Goal: Book appointment/travel/reservation

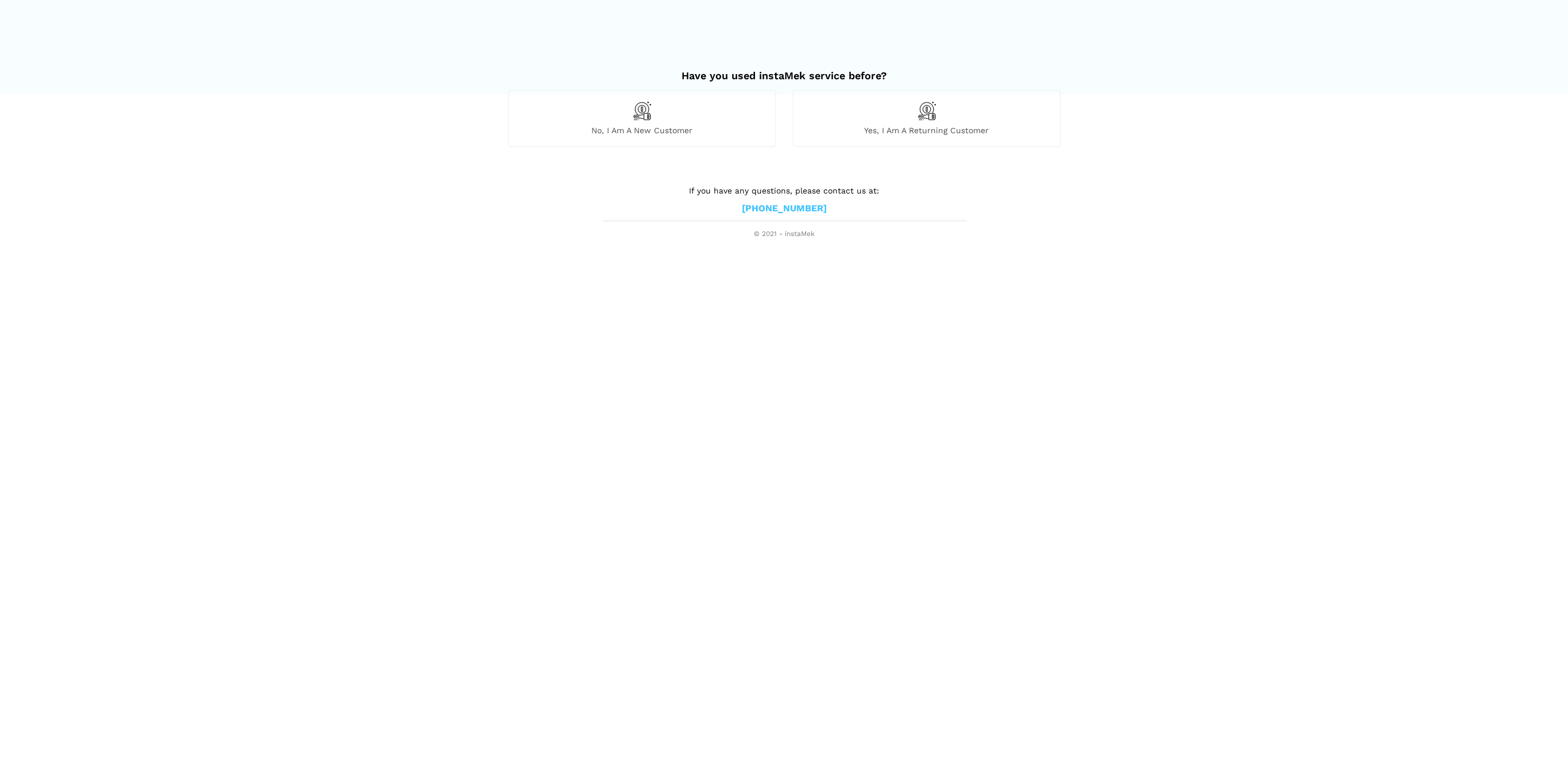
click at [632, 132] on span "No, I am a new customer" at bounding box center [641, 130] width 267 height 10
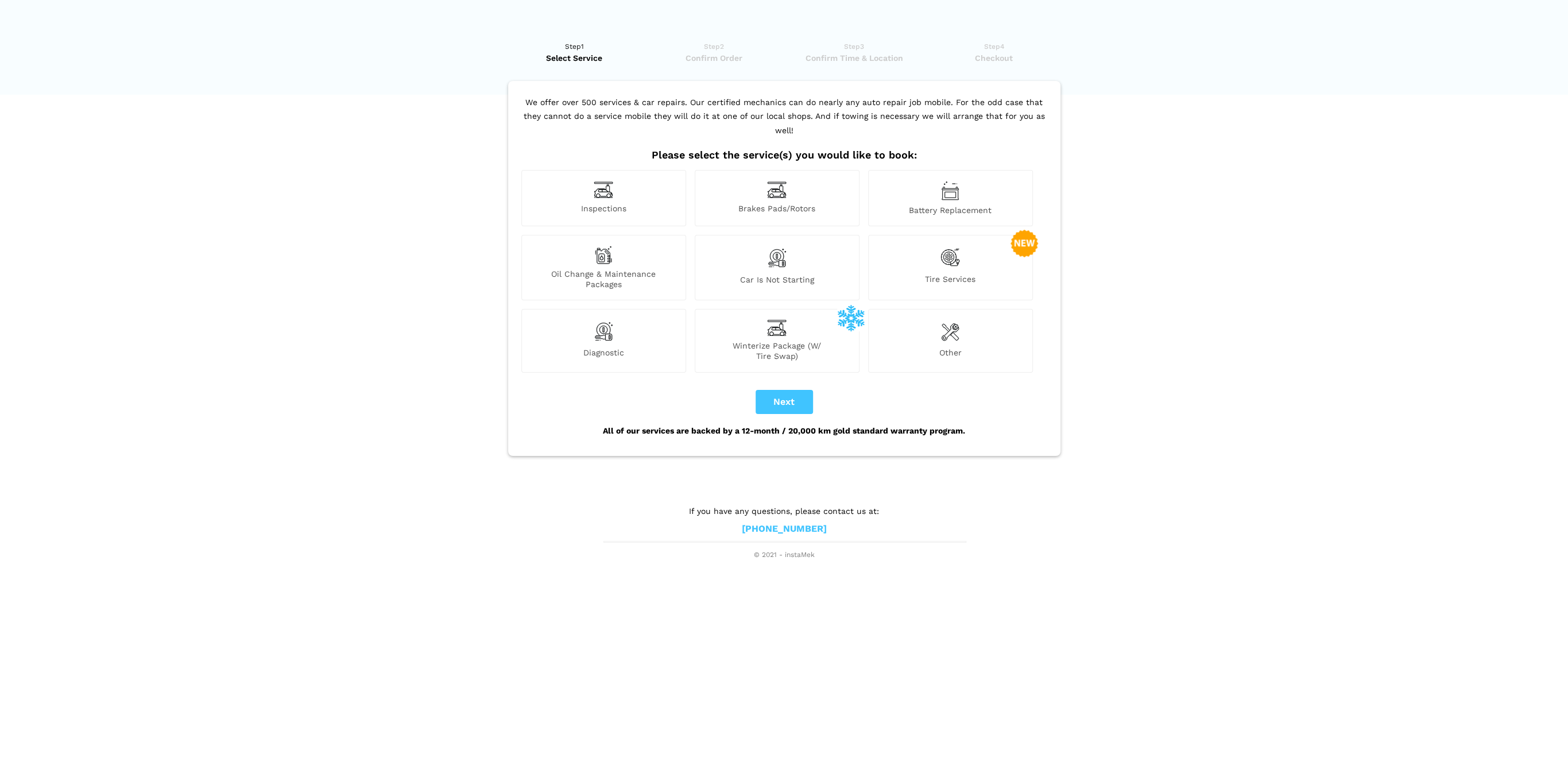
click at [611, 269] on span "Oil Change & Maintenance Packages" at bounding box center [604, 279] width 164 height 21
click at [791, 390] on button "Next" at bounding box center [784, 401] width 57 height 24
checkbox input "true"
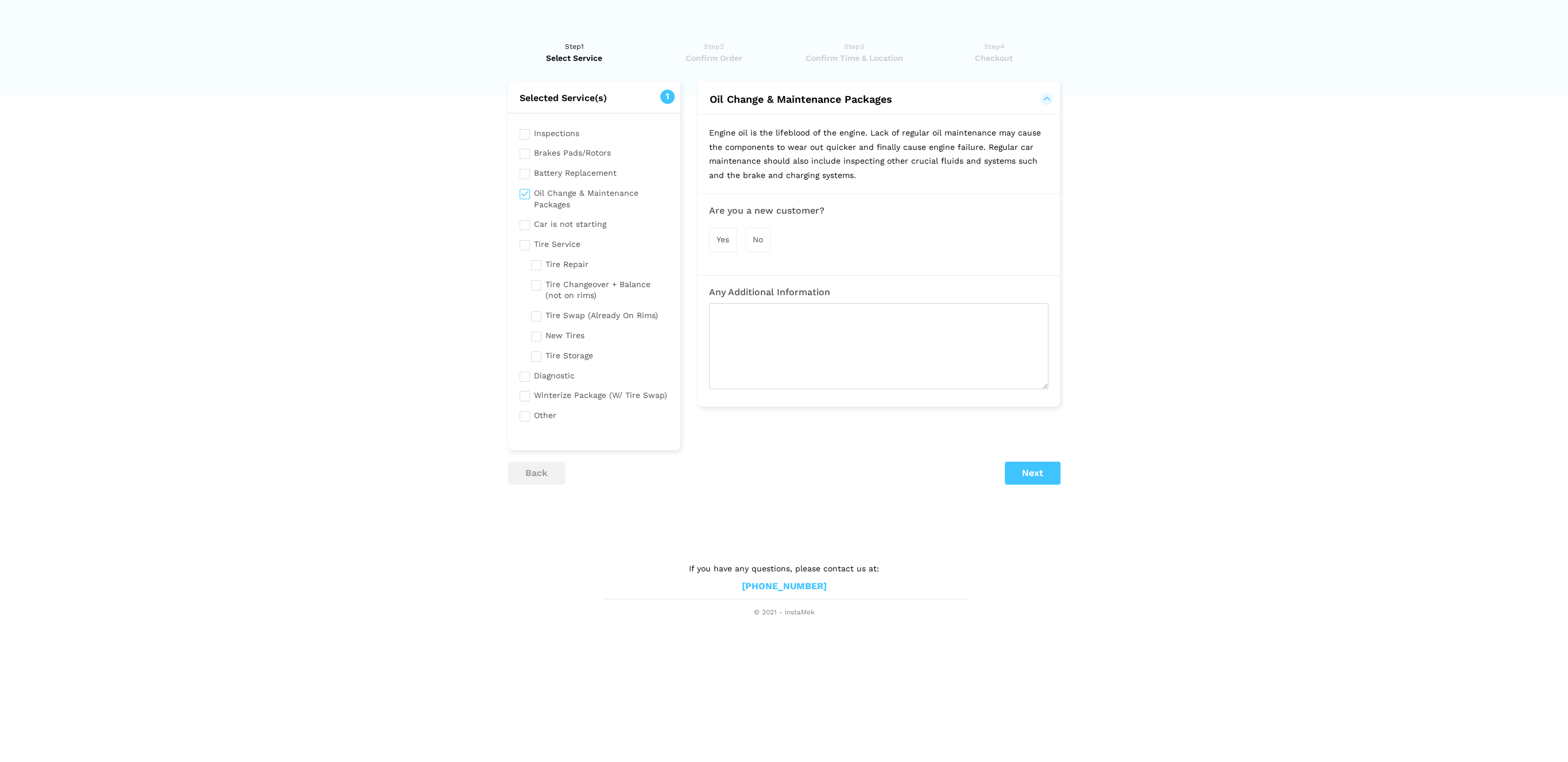
click at [730, 235] on span "Yes" at bounding box center [723, 239] width 13 height 9
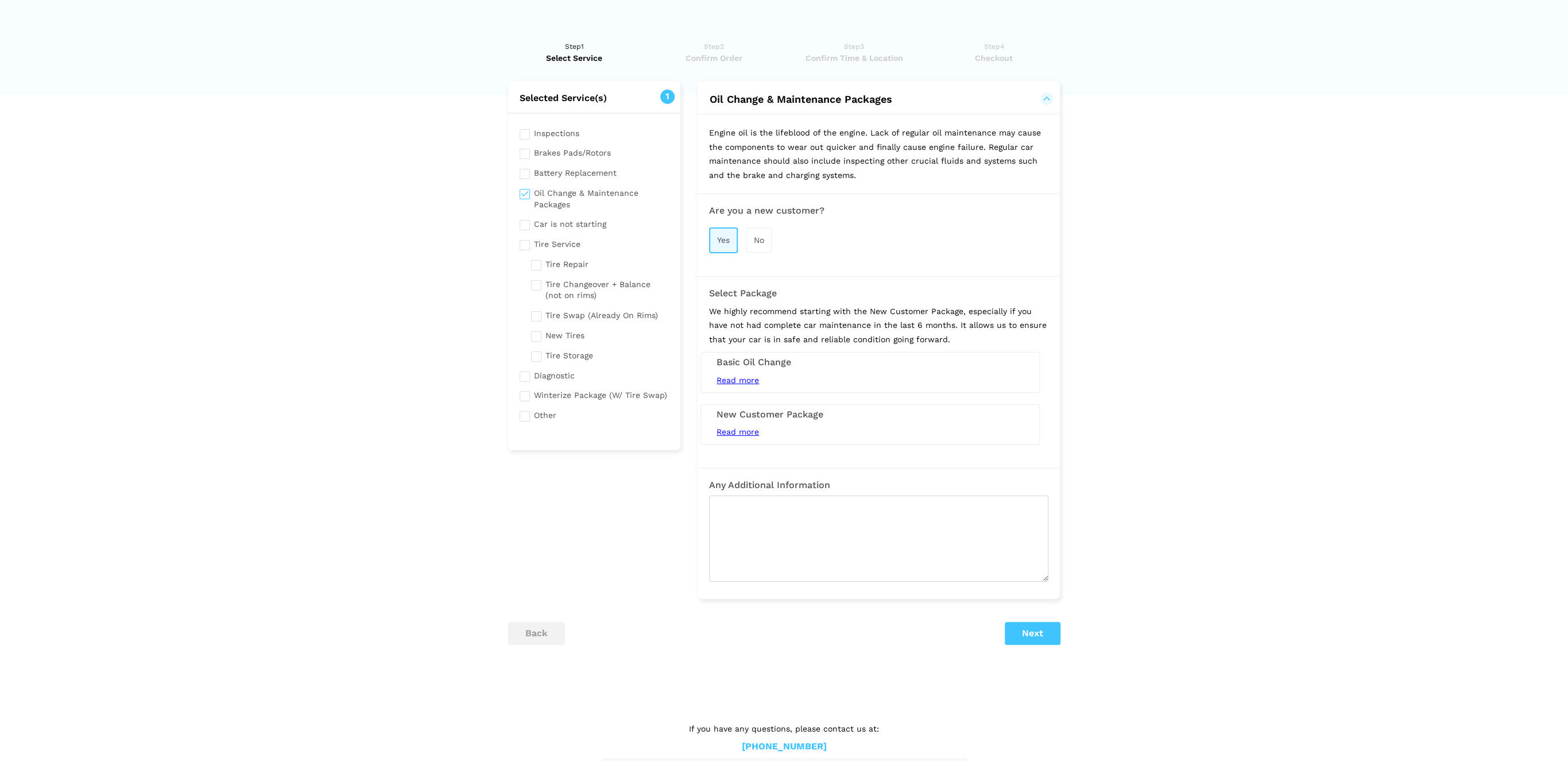
click at [728, 430] on span "Read more" at bounding box center [738, 431] width 42 height 9
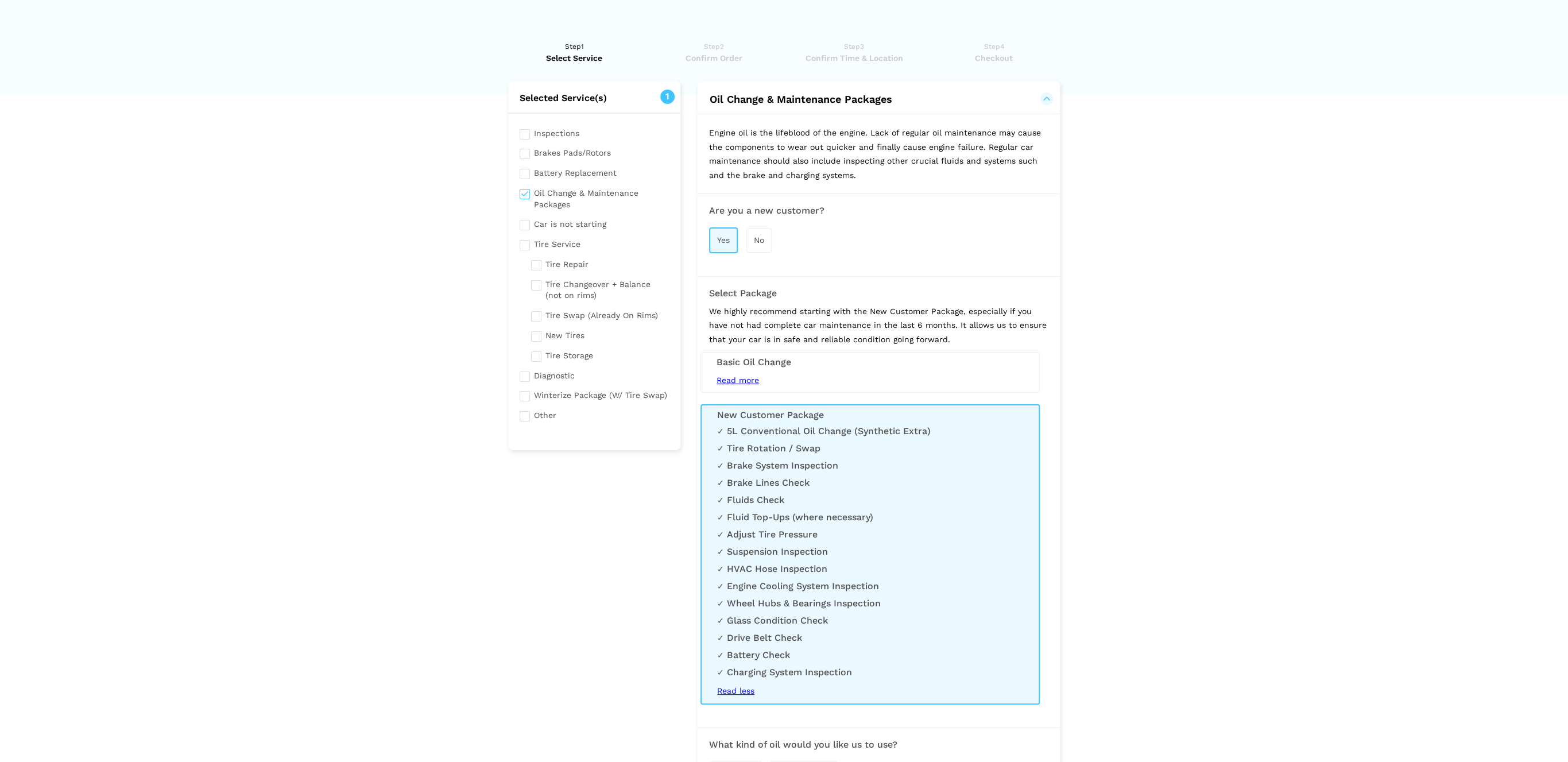
click at [1178, 404] on lik "Have you used instaMek service before? No, I am a new customer Yes, I am a retu…" at bounding box center [784, 574] width 1568 height 1089
click at [993, 397] on div "We highly recommend starting with the New Customer Package, especially if you h…" at bounding box center [878, 507] width 339 height 406
click at [870, 363] on h3 "Basic Oil Change" at bounding box center [870, 362] width 307 height 10
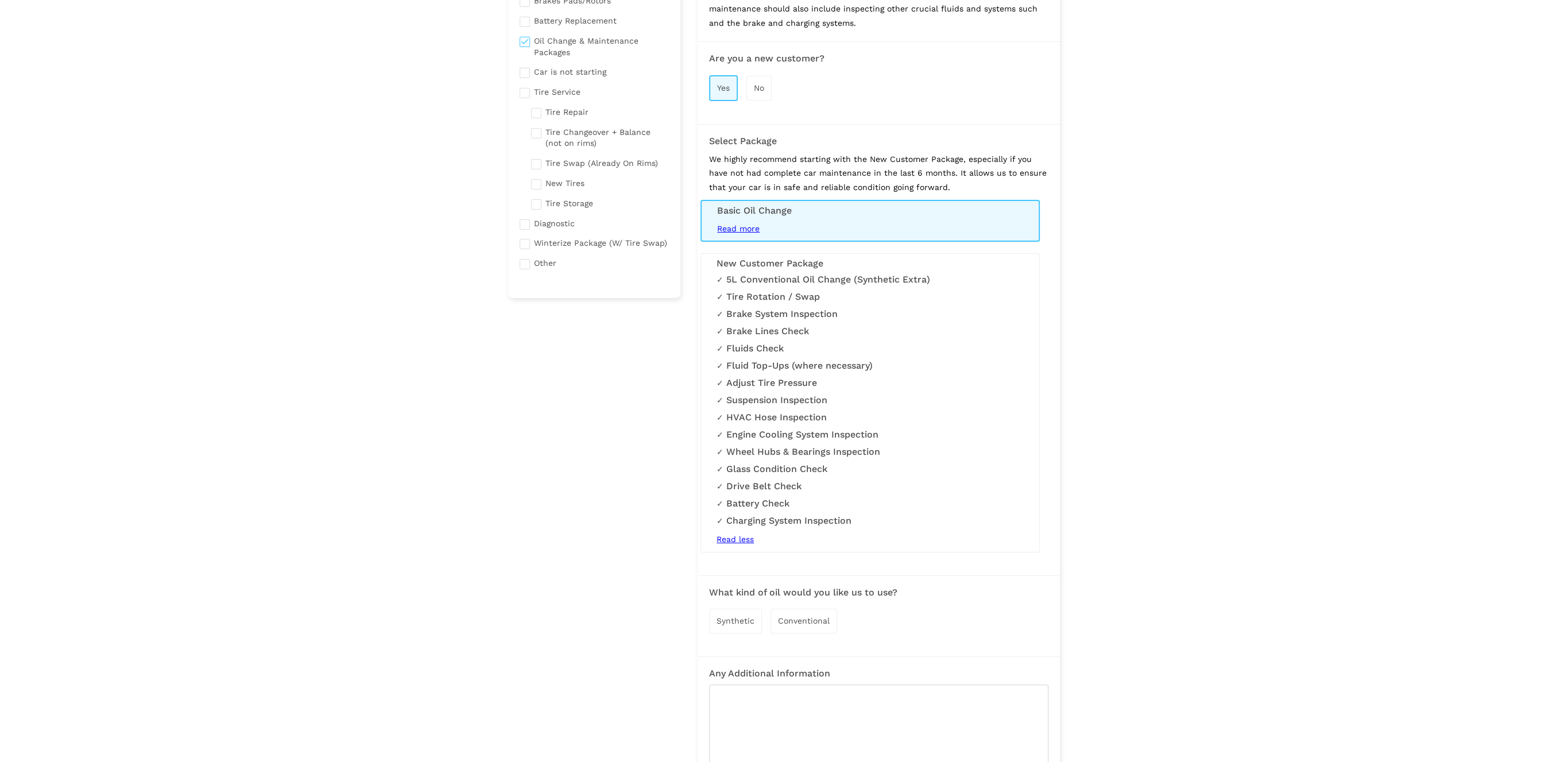
scroll to position [179, 0]
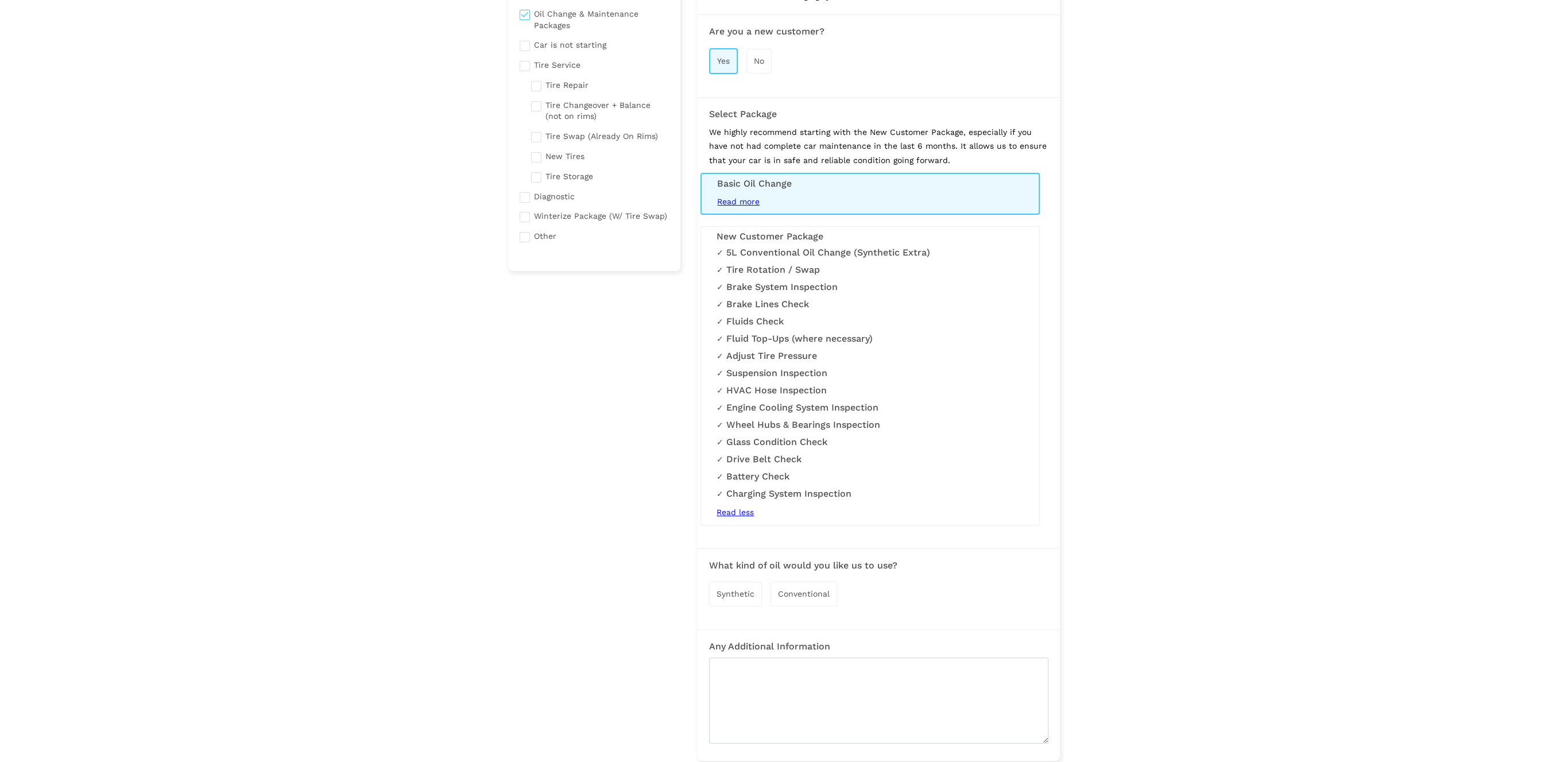
click at [840, 425] on li "Wheel Hubs & Bearings Inspection" at bounding box center [870, 425] width 307 height 12
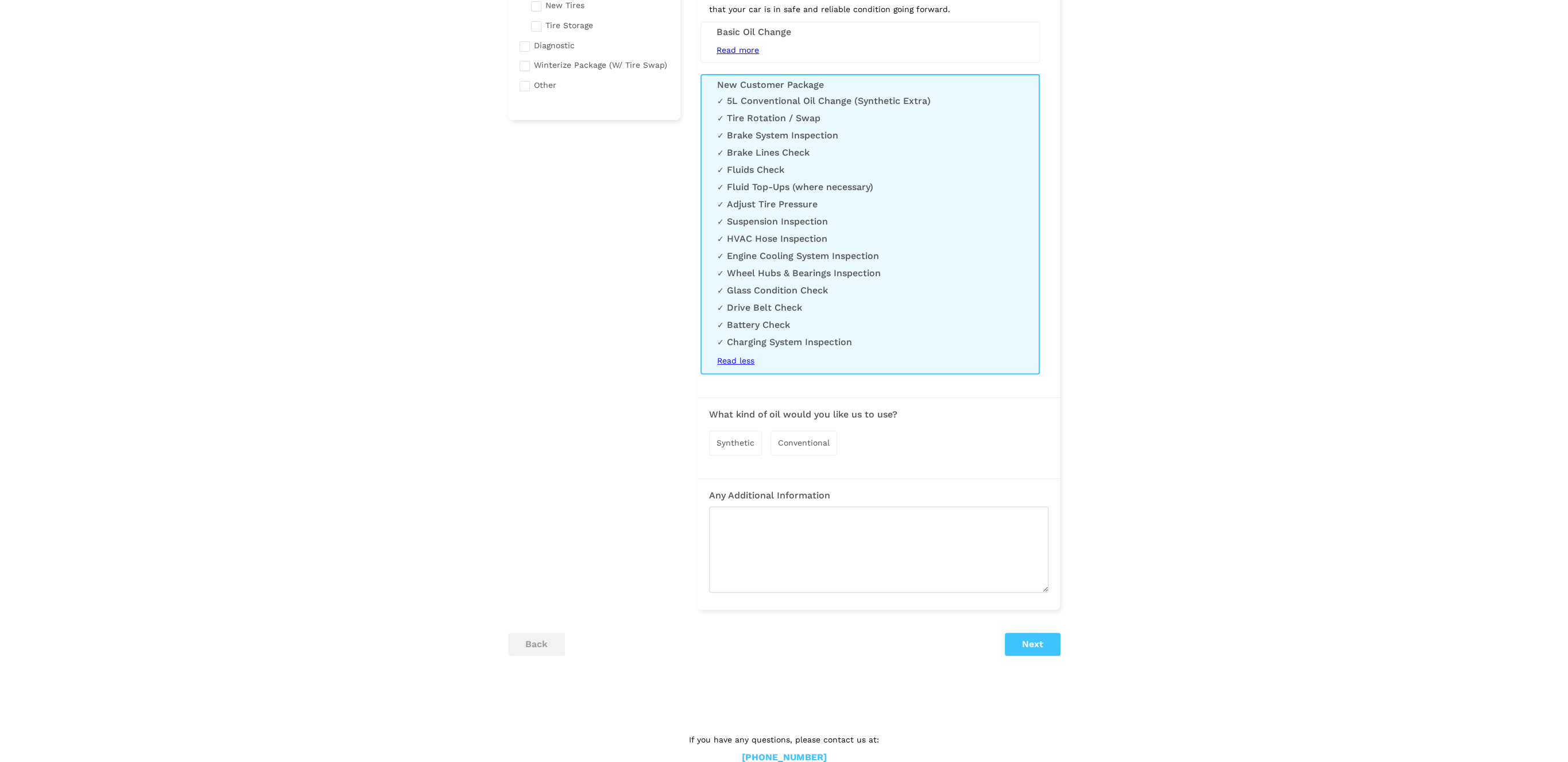
scroll to position [356, 0]
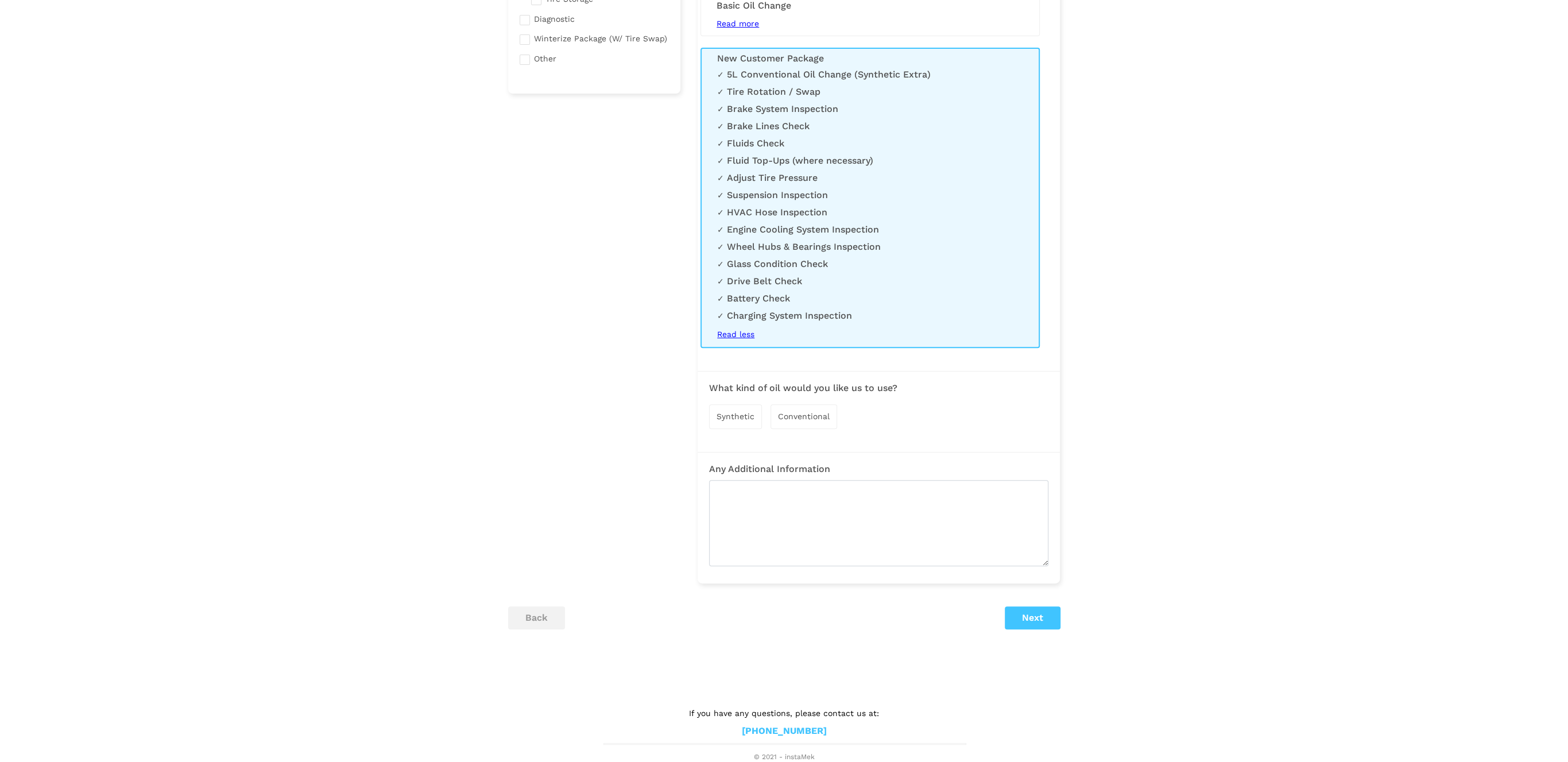
click at [801, 414] on span "Conventional" at bounding box center [804, 416] width 52 height 9
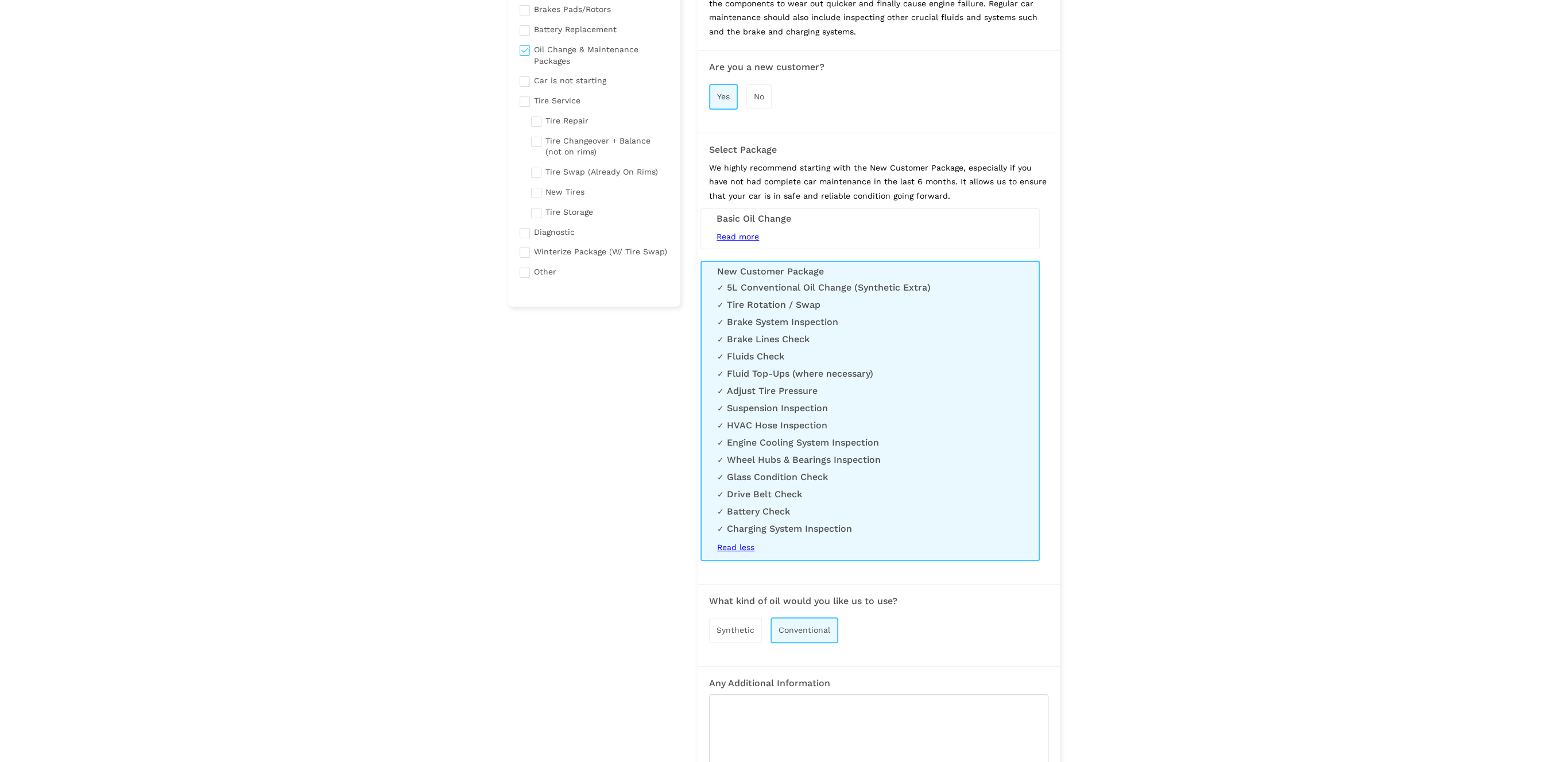
scroll to position [358, 0]
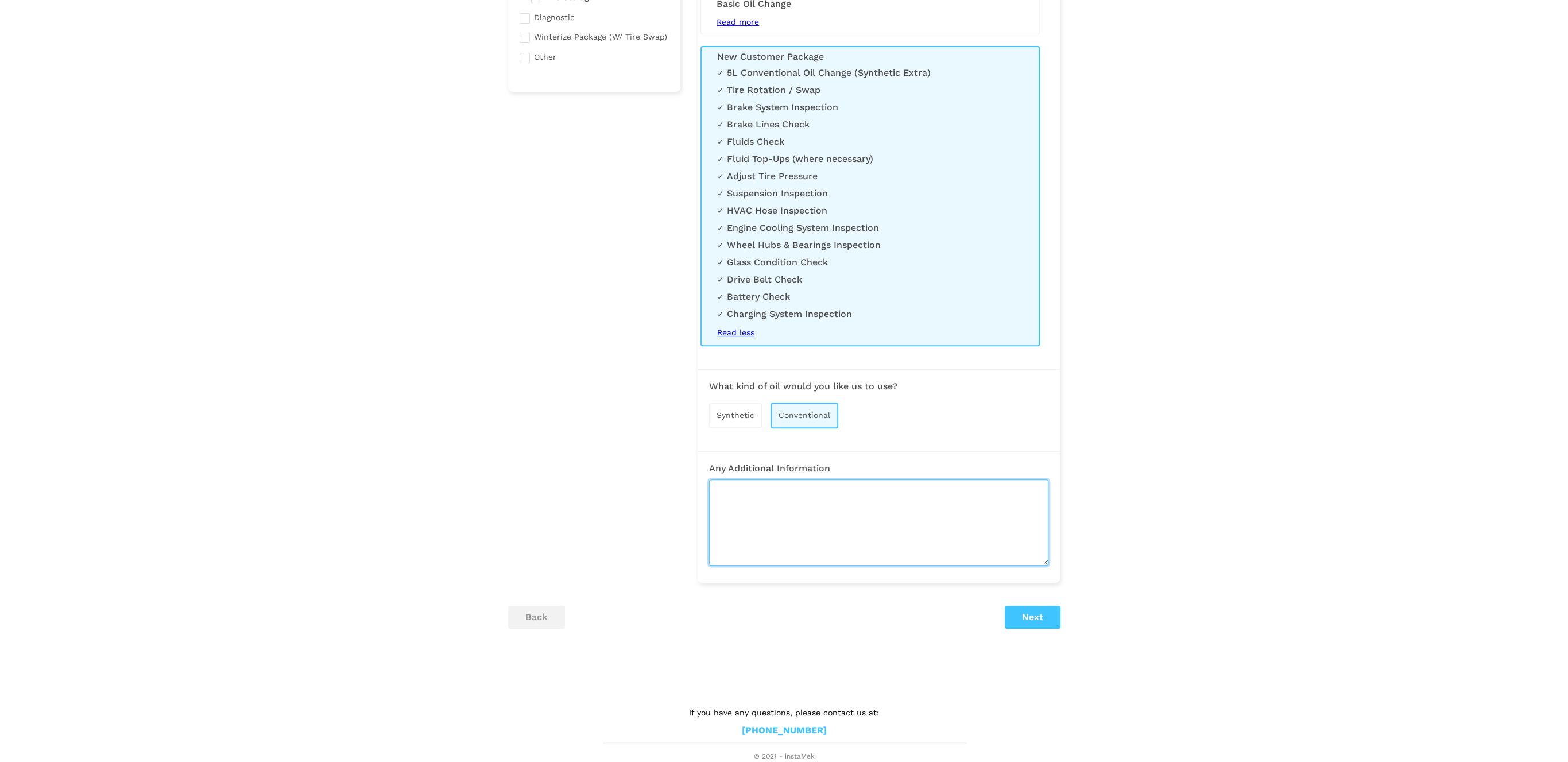
click at [799, 503] on textarea at bounding box center [878, 523] width 339 height 86
type textarea "2018 GMC Acadia"
click at [1043, 616] on button "Next" at bounding box center [1032, 617] width 55 height 23
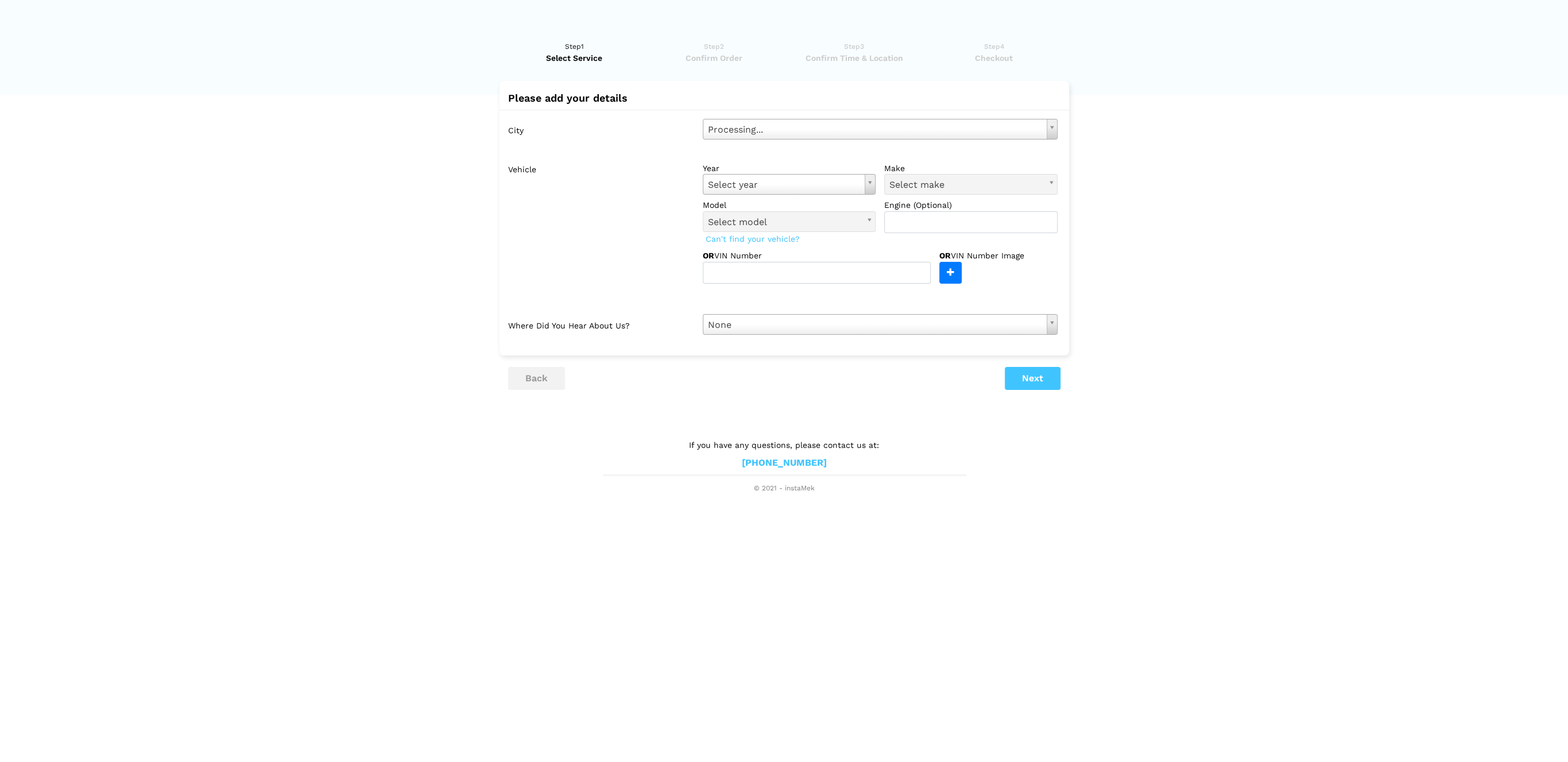
scroll to position [0, 0]
click at [906, 127] on body "Have you used instaMek service before? No, I am a new customer Yes, I am a retu…" at bounding box center [784, 247] width 1568 height 494
type input "kemptville"
click at [827, 158] on li "No matches found" at bounding box center [879, 164] width 349 height 12
click at [829, 151] on input "kemptville" at bounding box center [879, 147] width 349 height 18
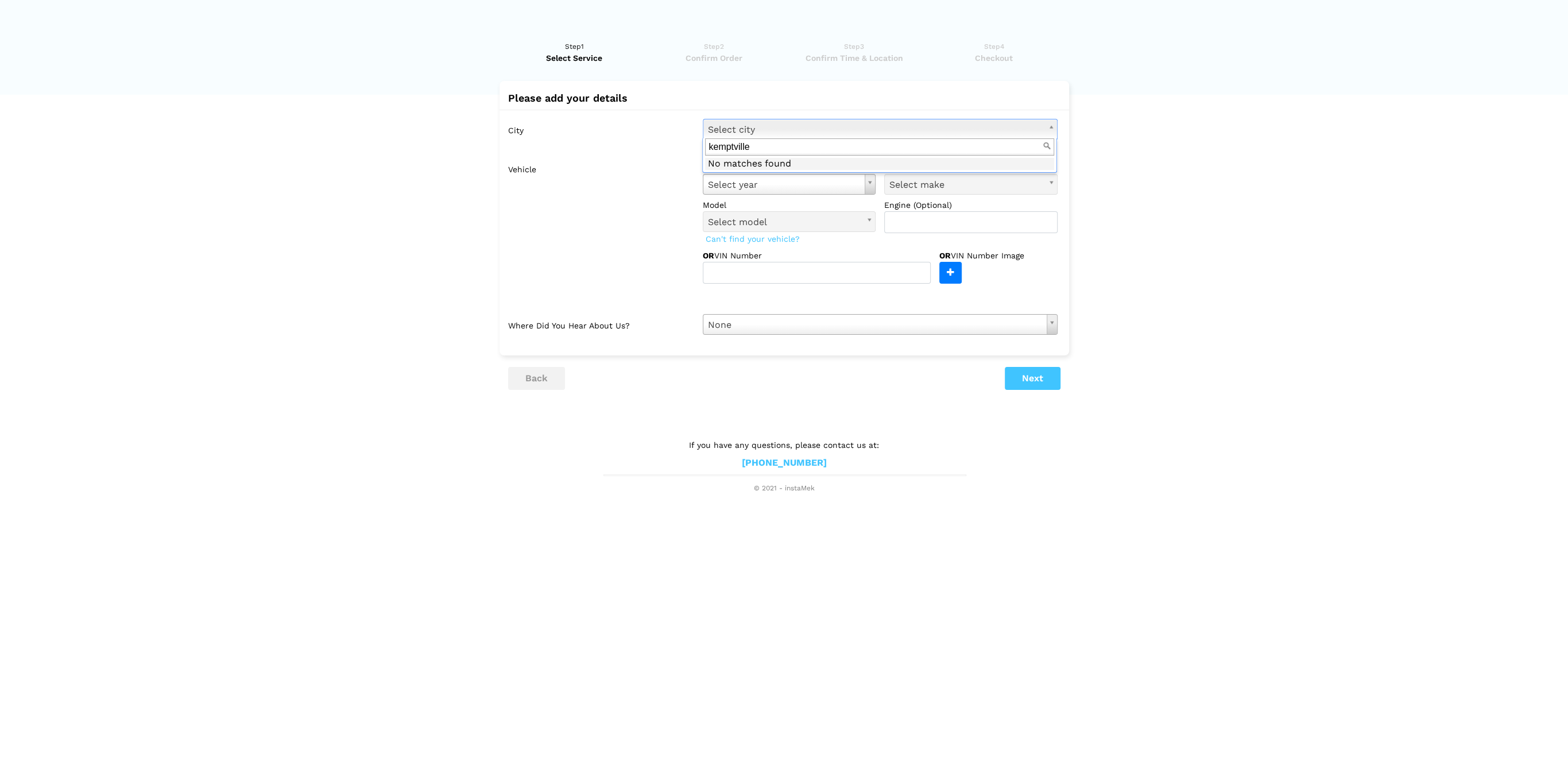
drag, startPoint x: 829, startPoint y: 151, endPoint x: 654, endPoint y: 144, distance: 175.1
click at [705, 144] on input "kemptville" at bounding box center [879, 147] width 349 height 18
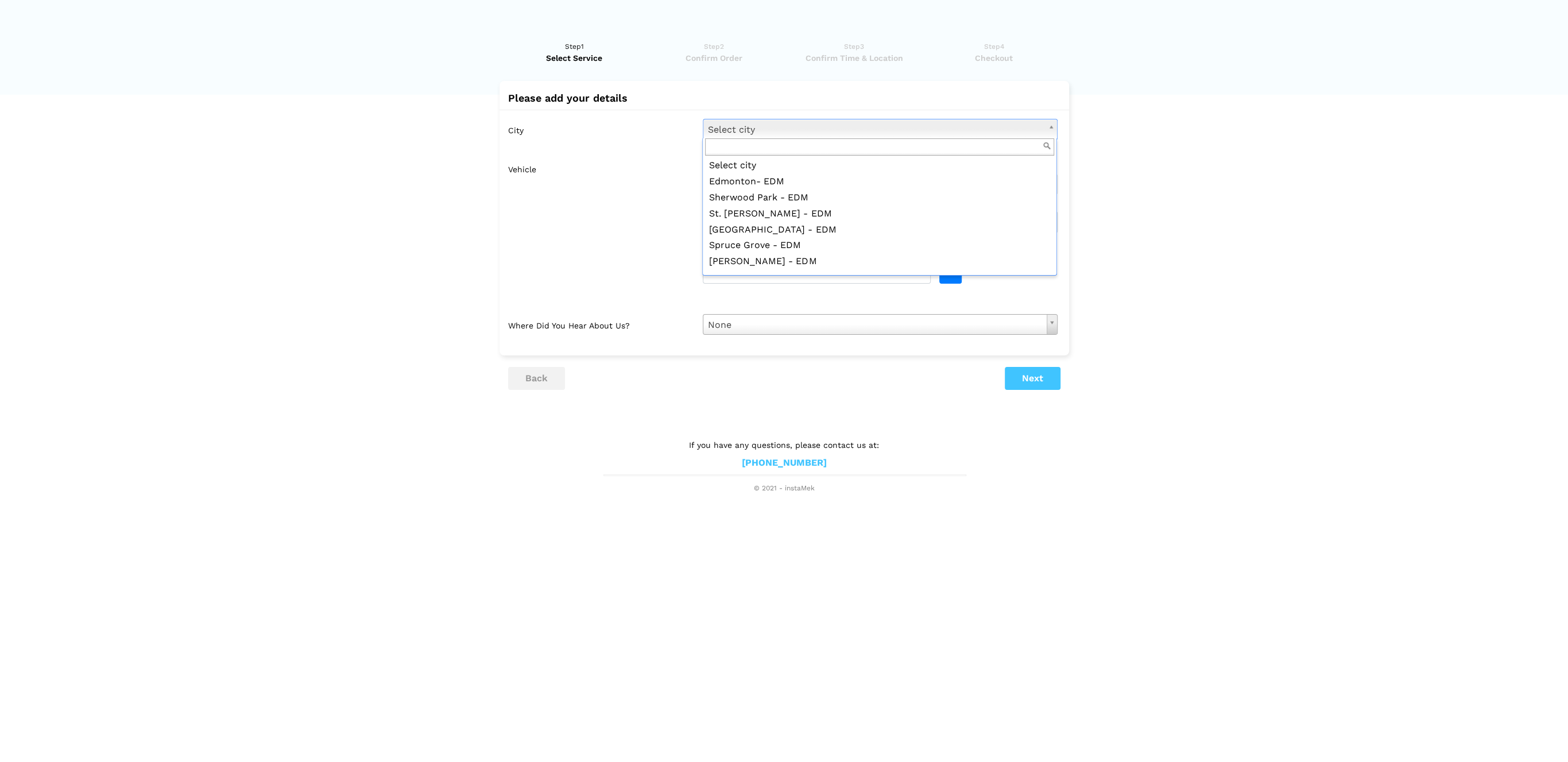
click at [1146, 170] on body "Have you used instaMek service before? No, I am a new customer Yes, I am a retu…" at bounding box center [784, 247] width 1568 height 494
click at [1050, 124] on body "Have you used instaMek service before? No, I am a new customer Yes, I am a retu…" at bounding box center [784, 247] width 1568 height 494
click at [1241, 182] on body "Have you used instaMek service before? No, I am a new customer Yes, I am a retu…" at bounding box center [784, 247] width 1568 height 494
